Goal: Find specific page/section: Find specific page/section

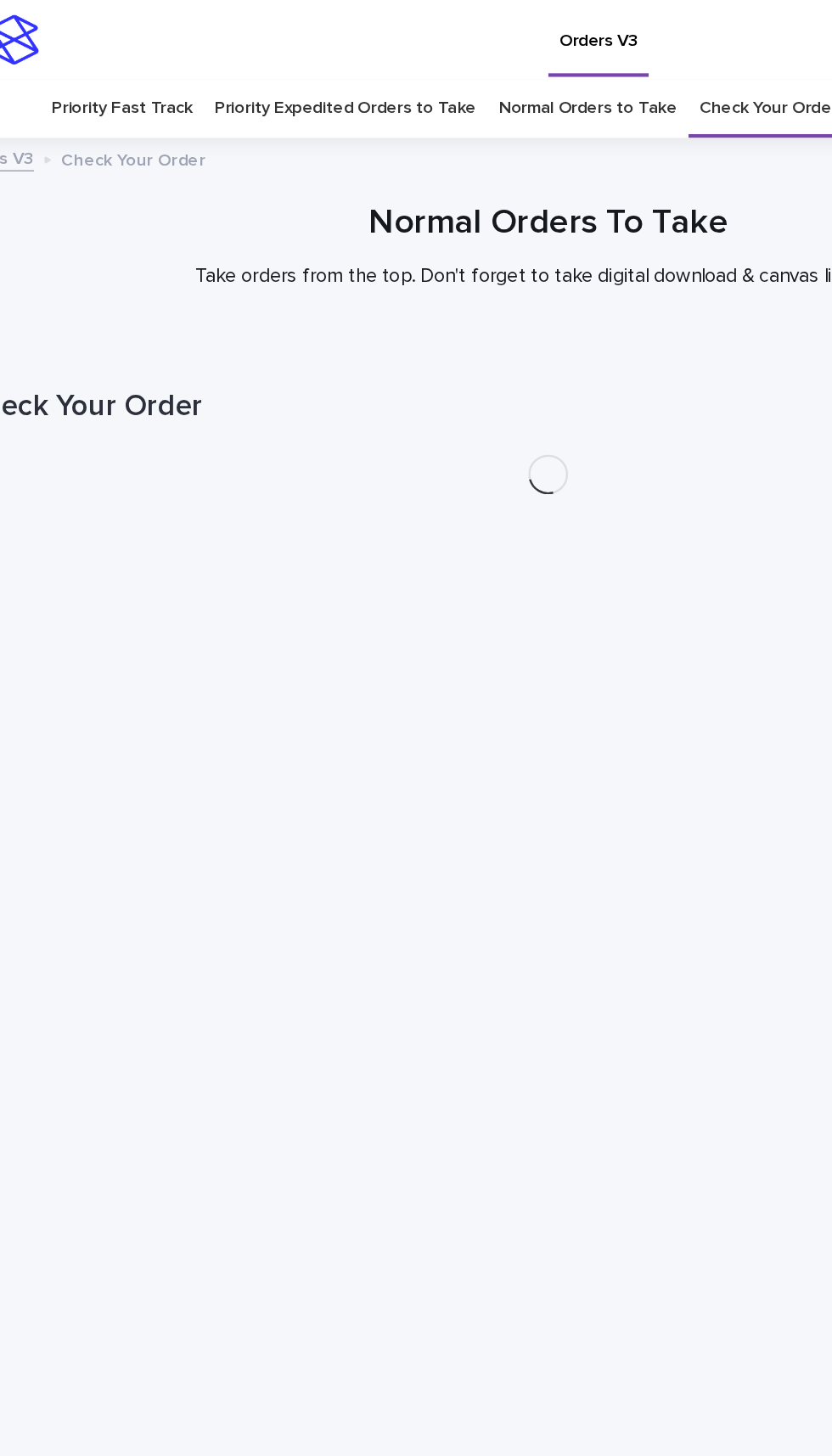
scroll to position [55, 0]
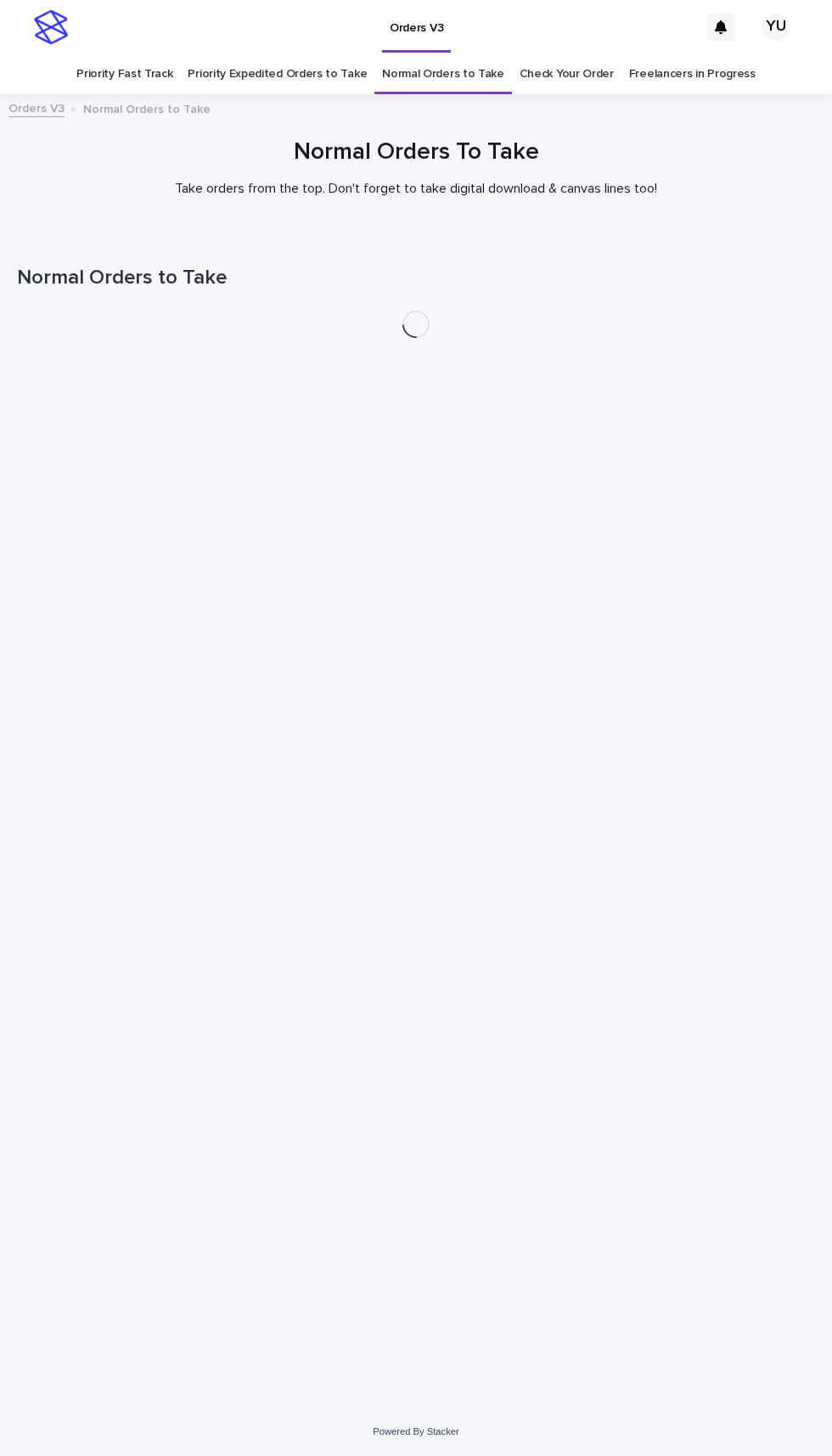
scroll to position [55, 0]
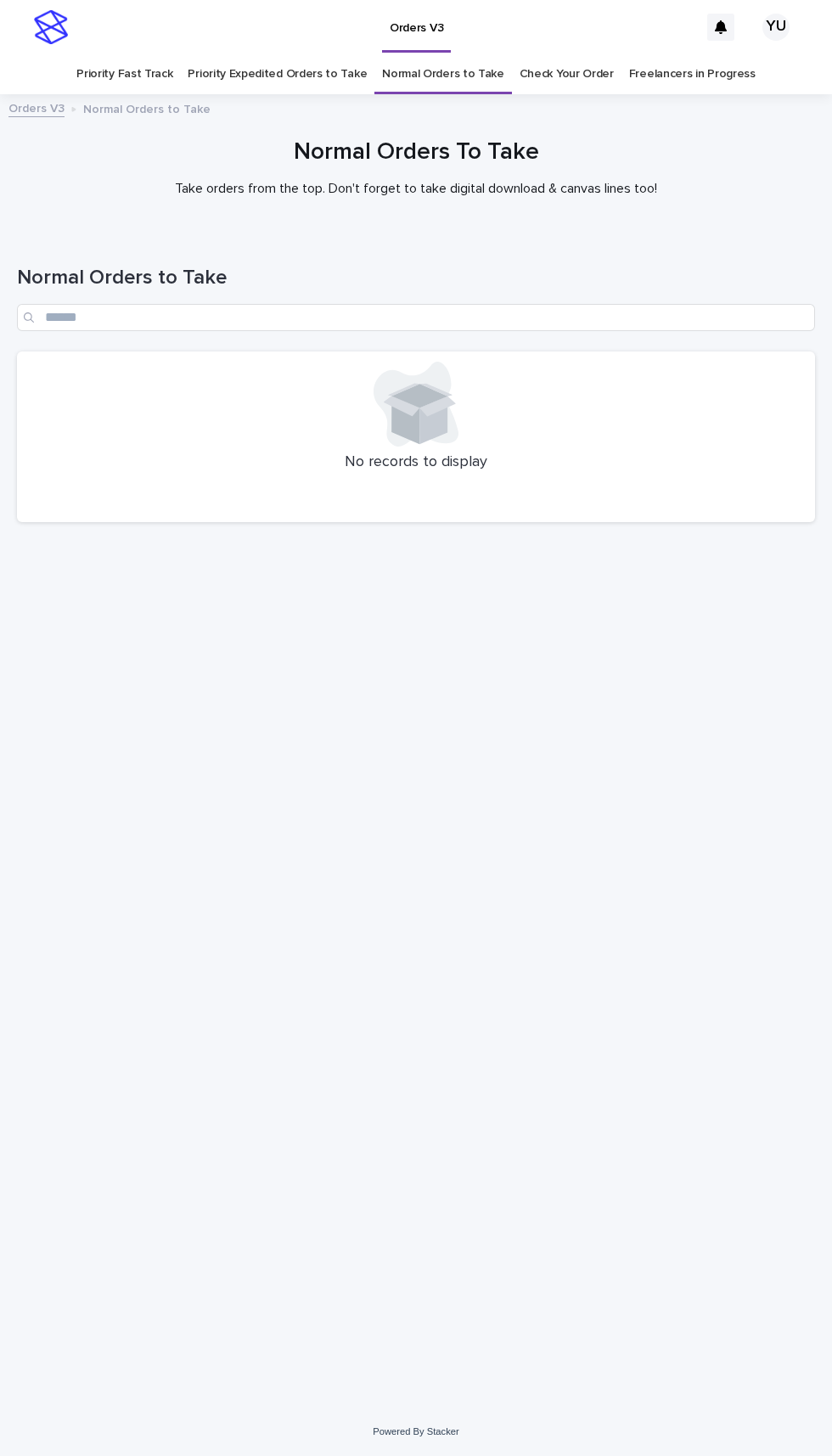
click at [713, 55] on link "Freelancers in Progress" at bounding box center [692, 75] width 126 height 40
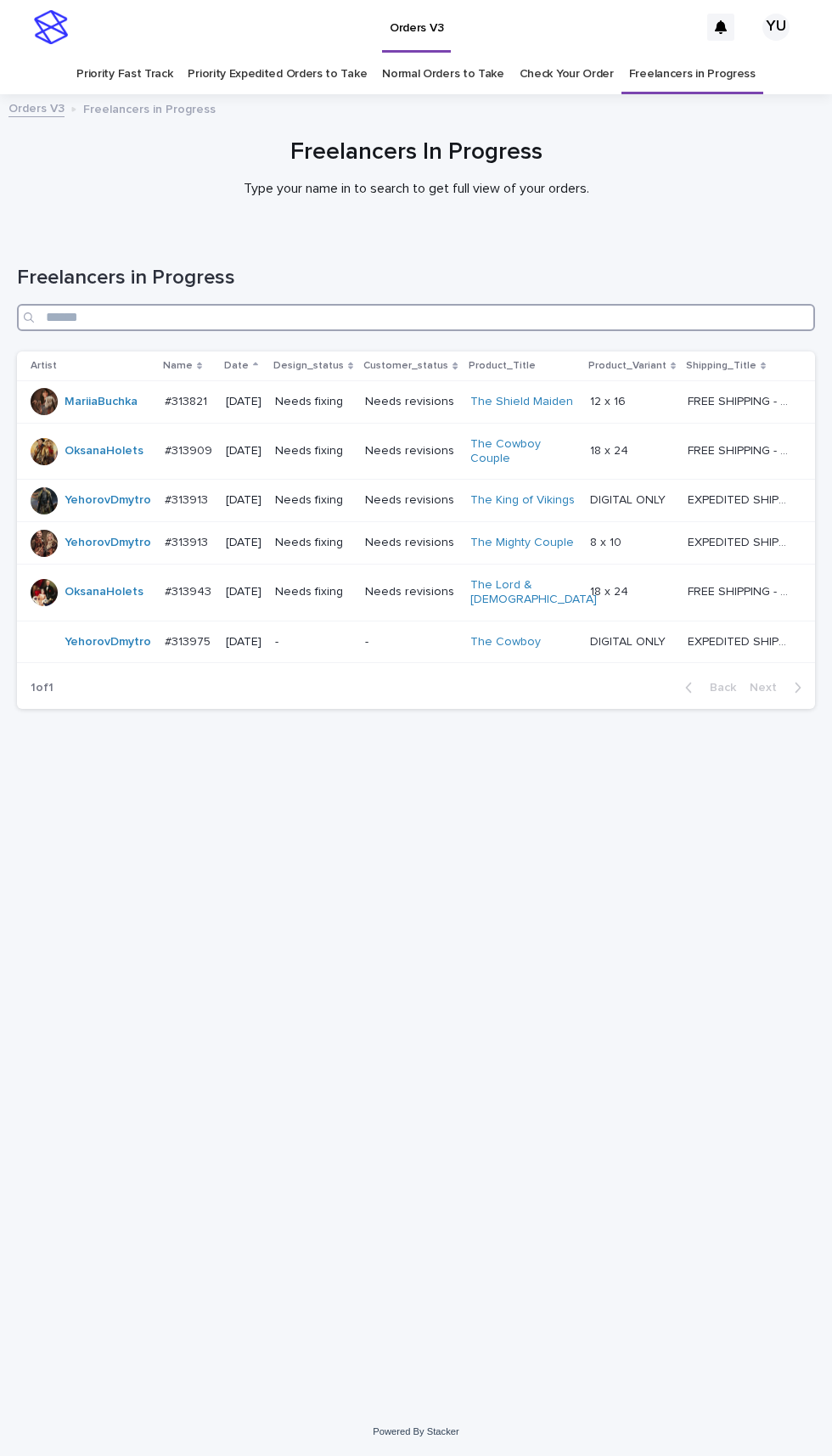
click at [604, 304] on input "Search" at bounding box center [416, 317] width 798 height 27
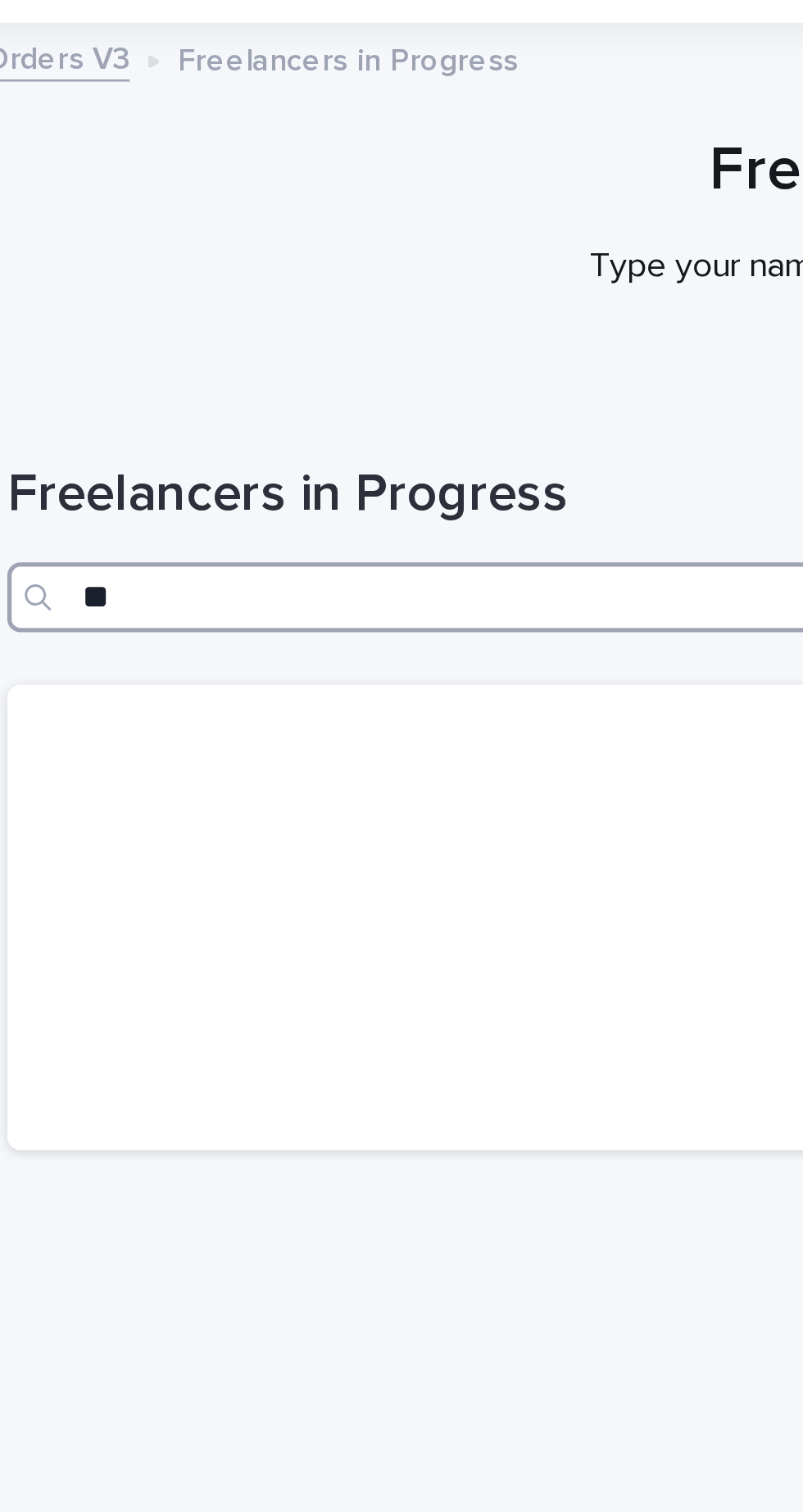
type input "*"
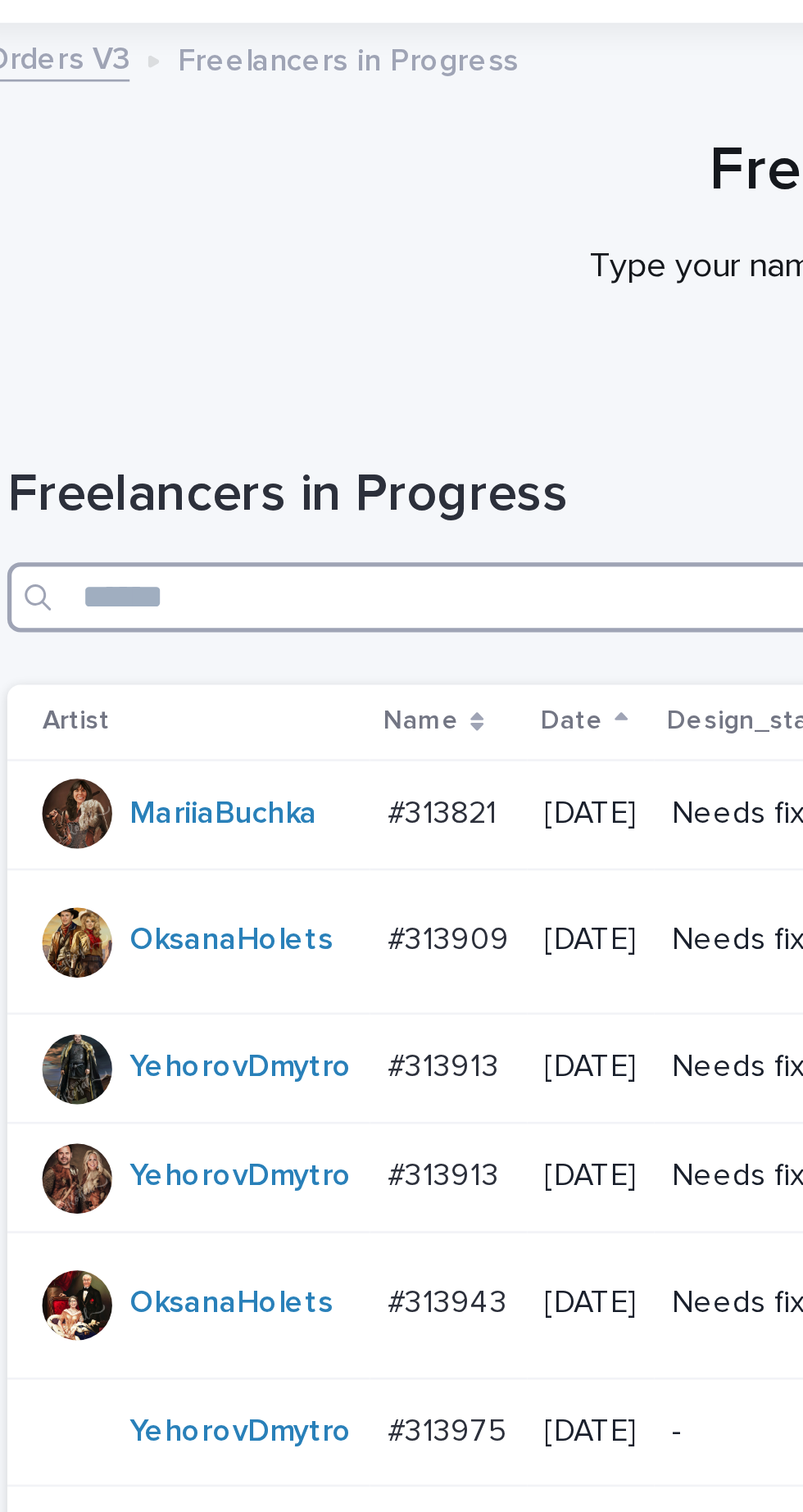
type input "*"
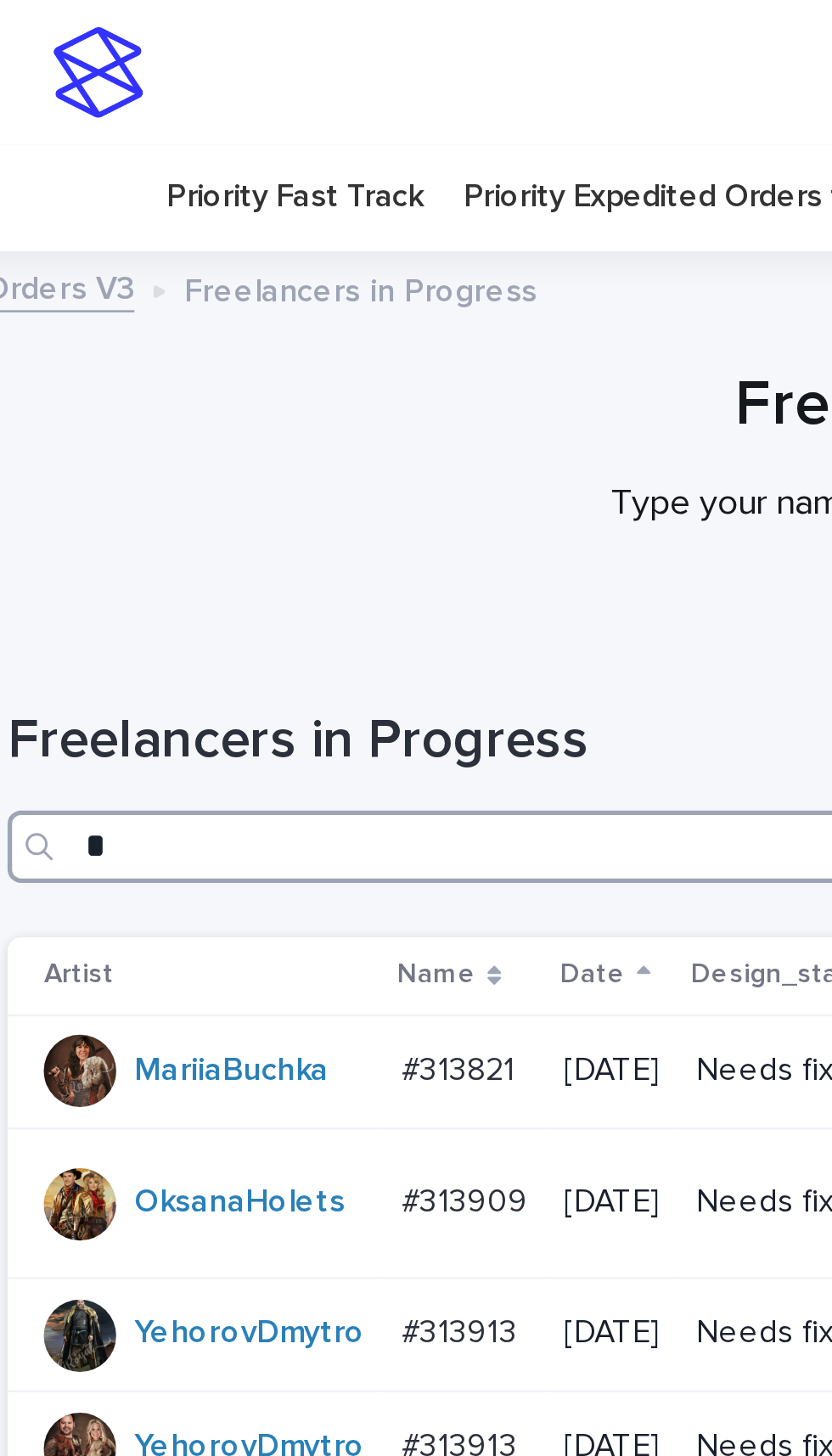
click at [226, 304] on input "*" at bounding box center [416, 317] width 798 height 27
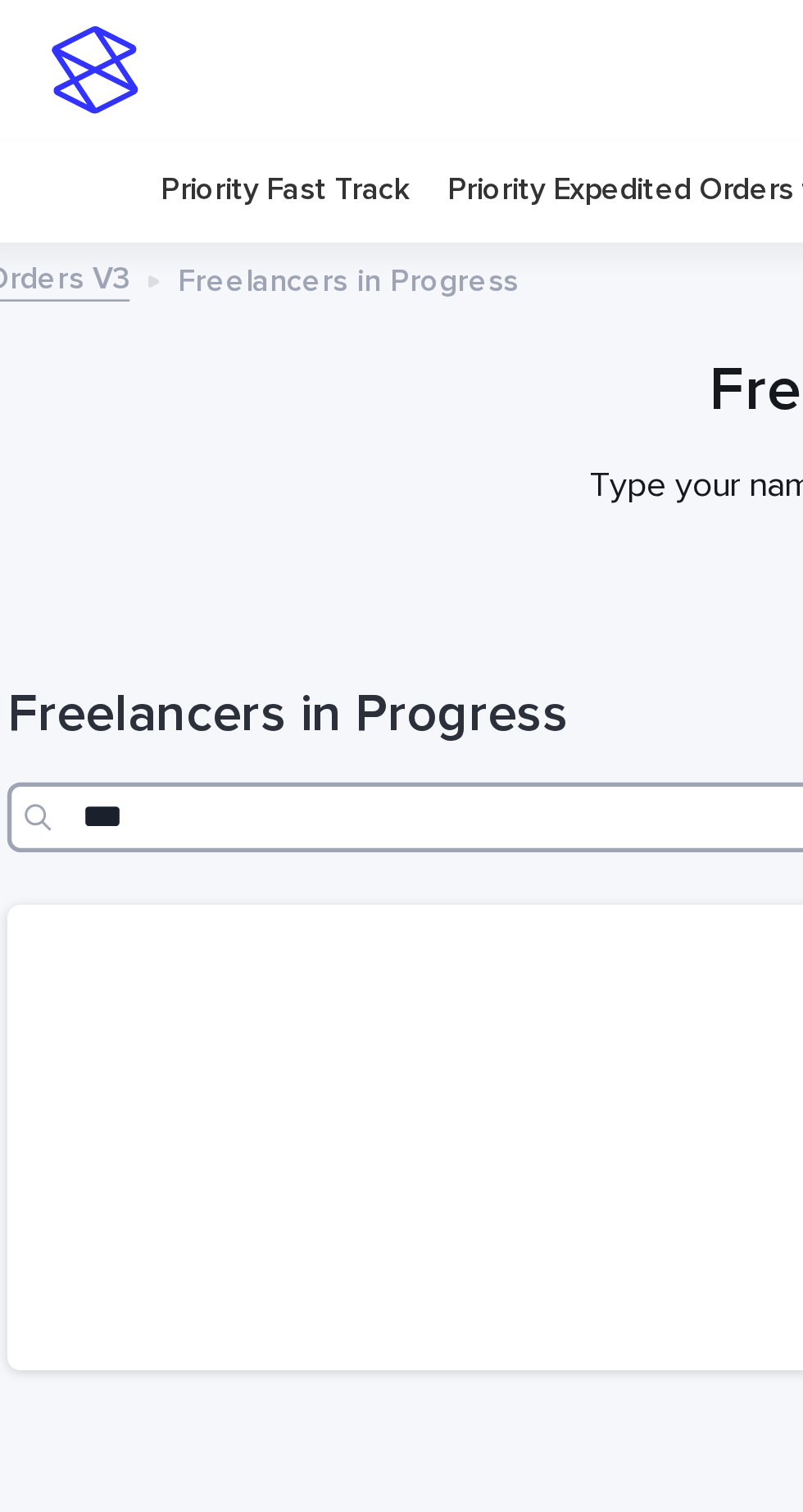
type input "****"
